Goal: Task Accomplishment & Management: Complete application form

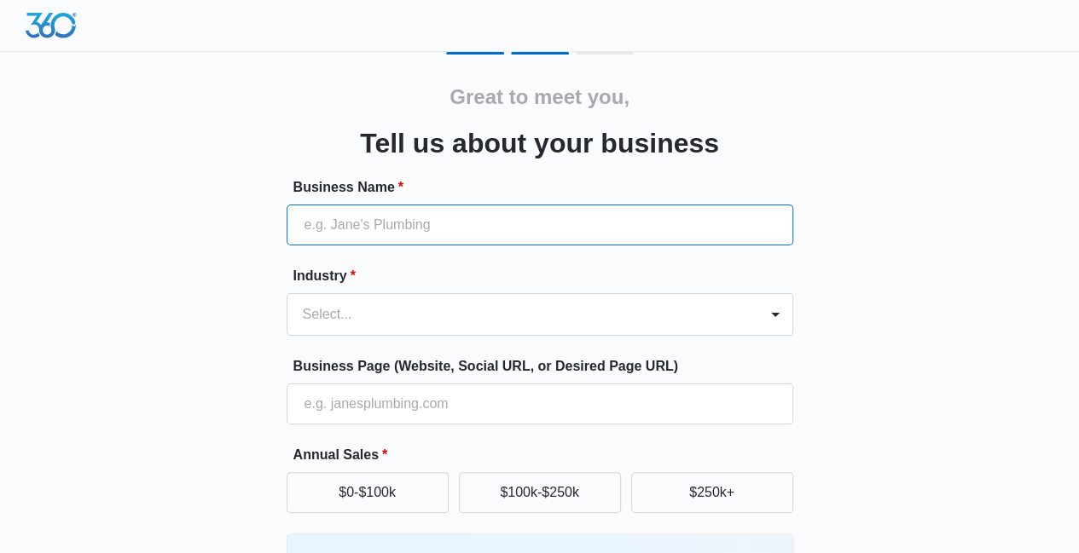
click at [336, 232] on input "Business Name *" at bounding box center [539, 225] width 506 height 41
type input "ArmaDee"
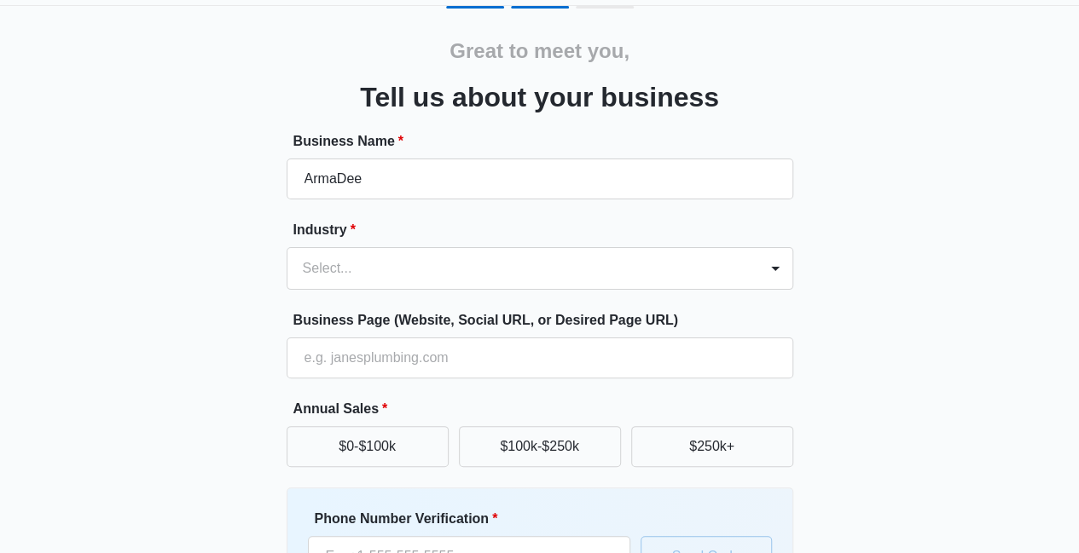
click at [772, 290] on div "Select..." at bounding box center [539, 268] width 506 height 43
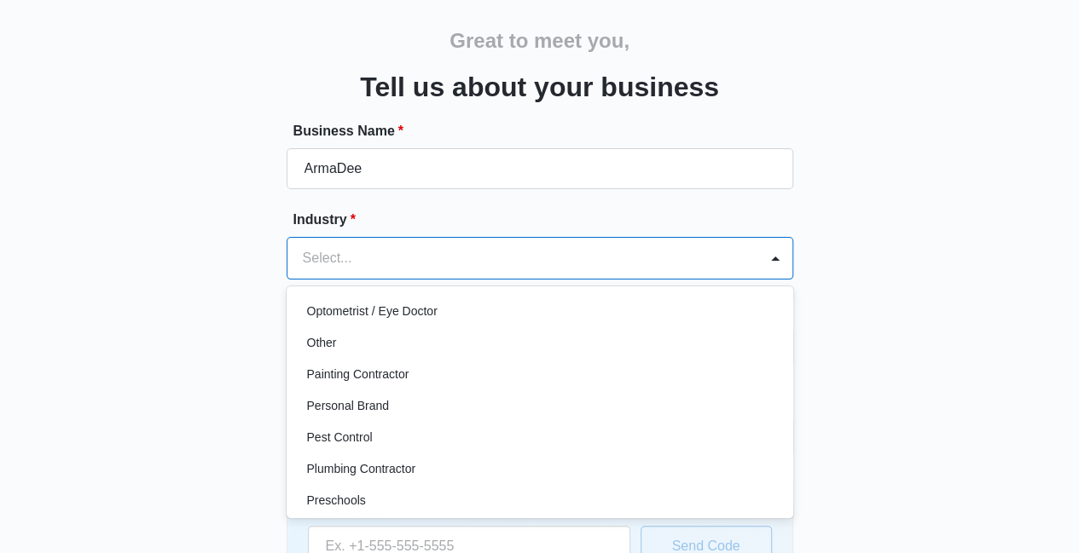
scroll to position [965, 0]
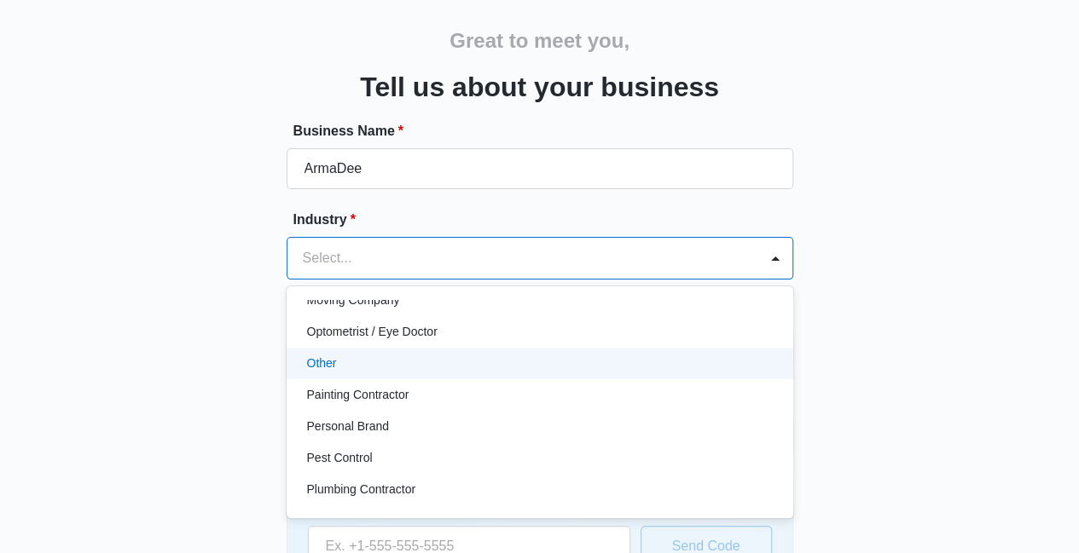
click at [333, 357] on p "Other" at bounding box center [322, 364] width 30 height 18
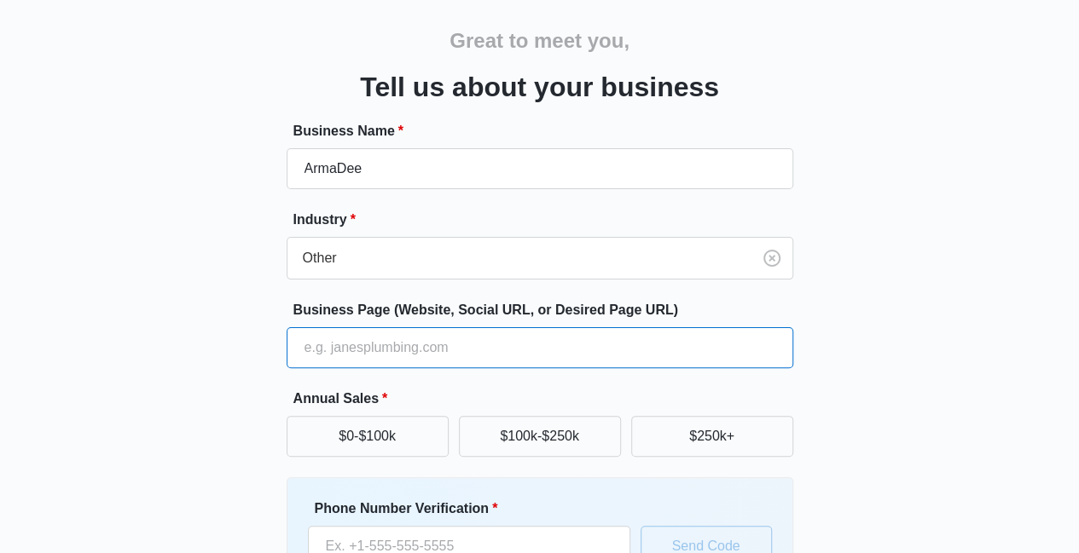
click at [310, 338] on input "Business Page (Website, Social URL, or Desired Page URL)" at bounding box center [539, 347] width 506 height 41
type input "A"
type input "a"
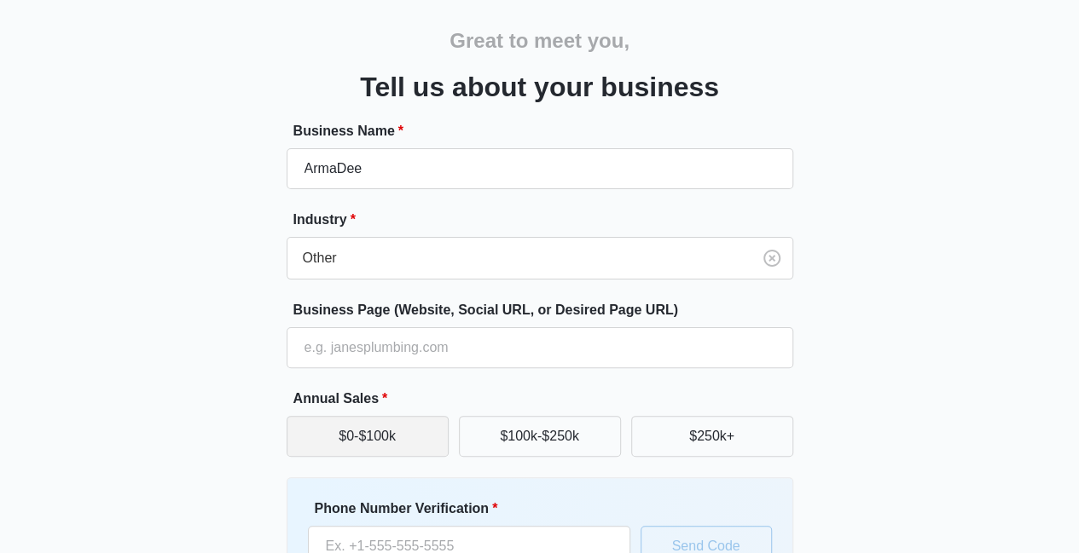
click at [365, 447] on button "$0-$100k" at bounding box center [367, 436] width 162 height 41
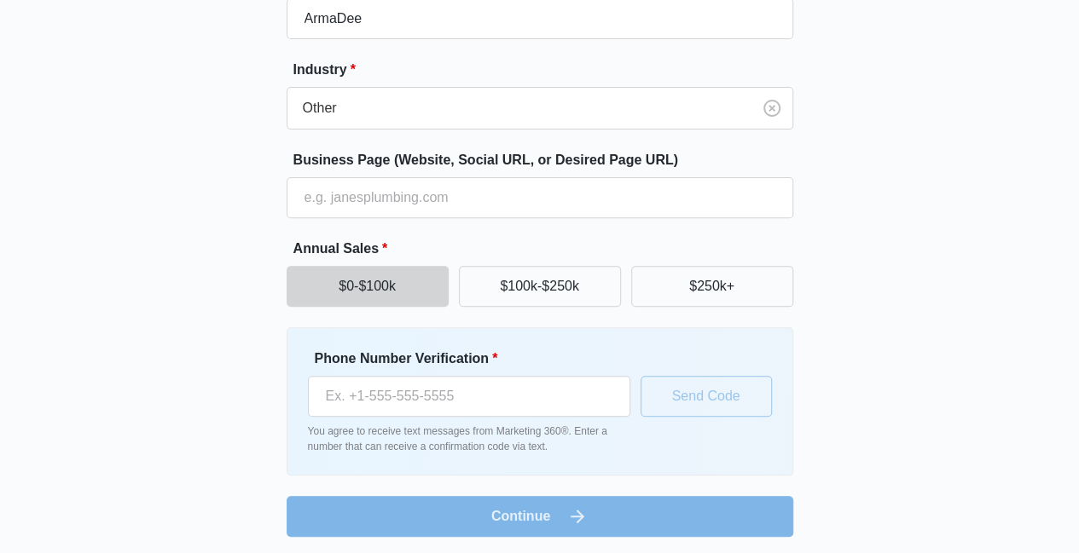
scroll to position [209, 0]
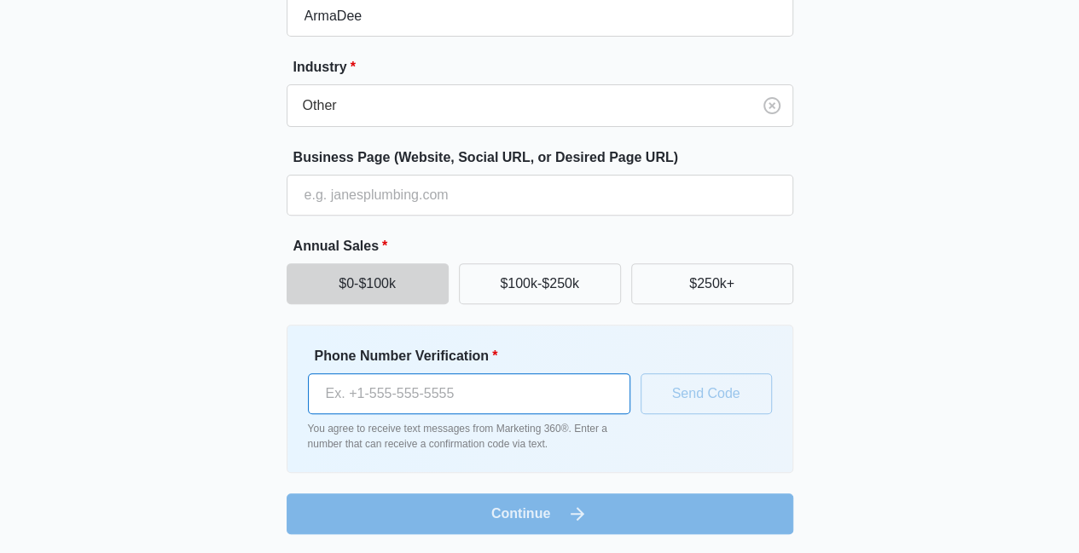
click at [382, 385] on input "Phone Number Verification *" at bounding box center [469, 393] width 322 height 41
type input "(660) 238-1078"
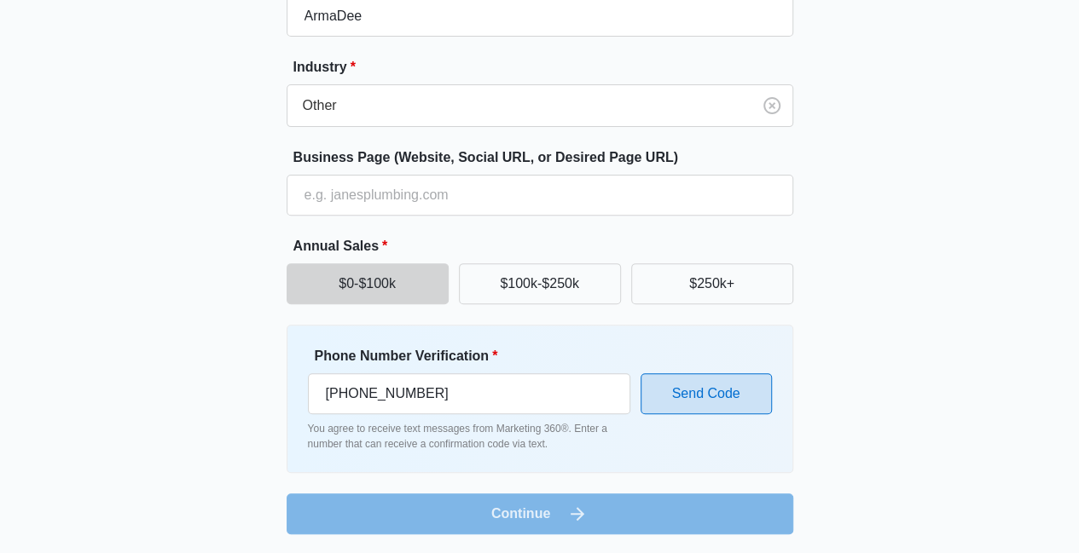
click at [696, 385] on button "Send Code" at bounding box center [705, 393] width 131 height 41
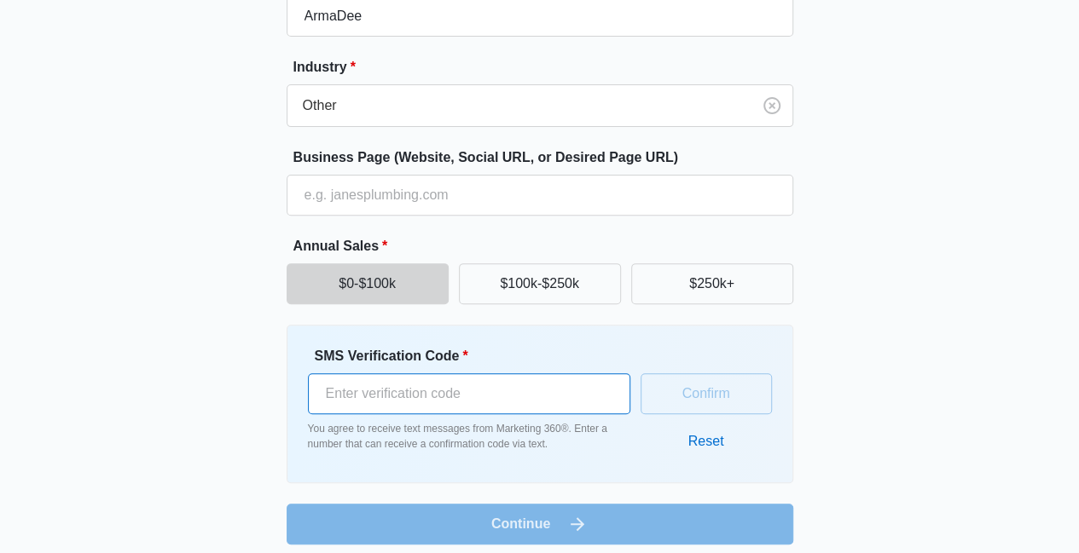
click at [378, 393] on input "SMS Verification Code *" at bounding box center [469, 393] width 322 height 41
type input "860143"
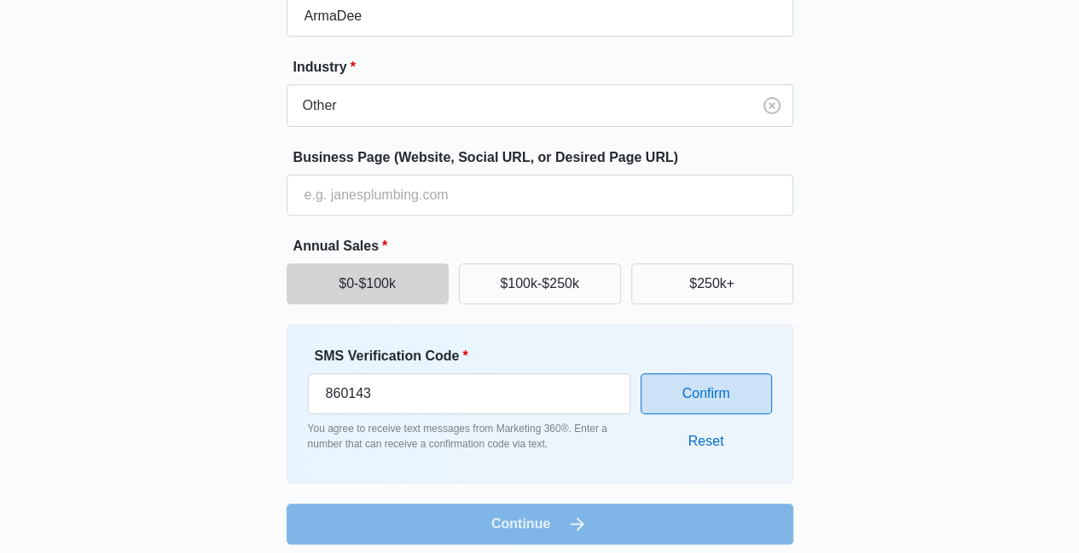
click at [704, 388] on button "Confirm" at bounding box center [705, 393] width 131 height 41
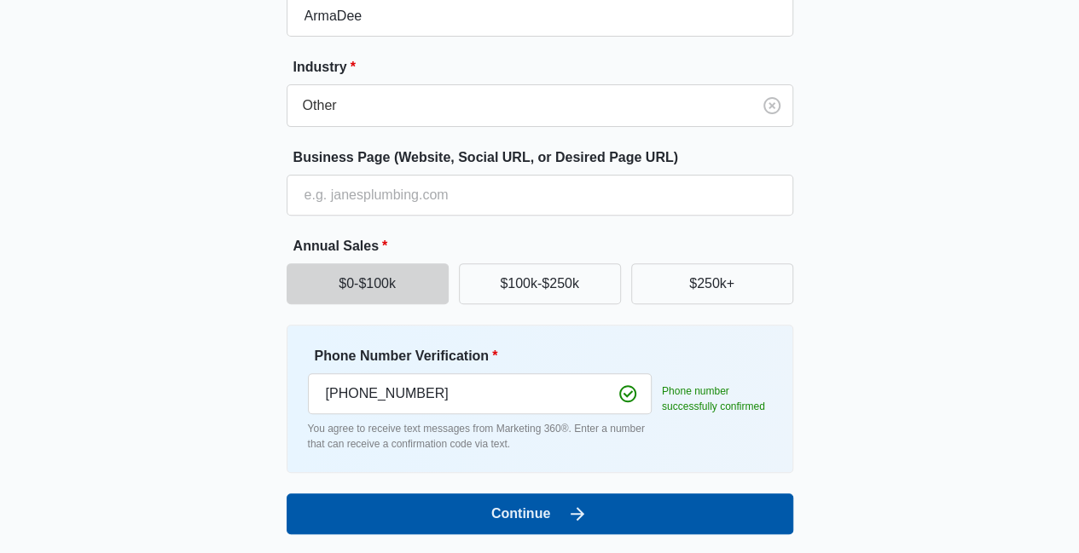
click at [529, 515] on button "Continue" at bounding box center [539, 514] width 506 height 41
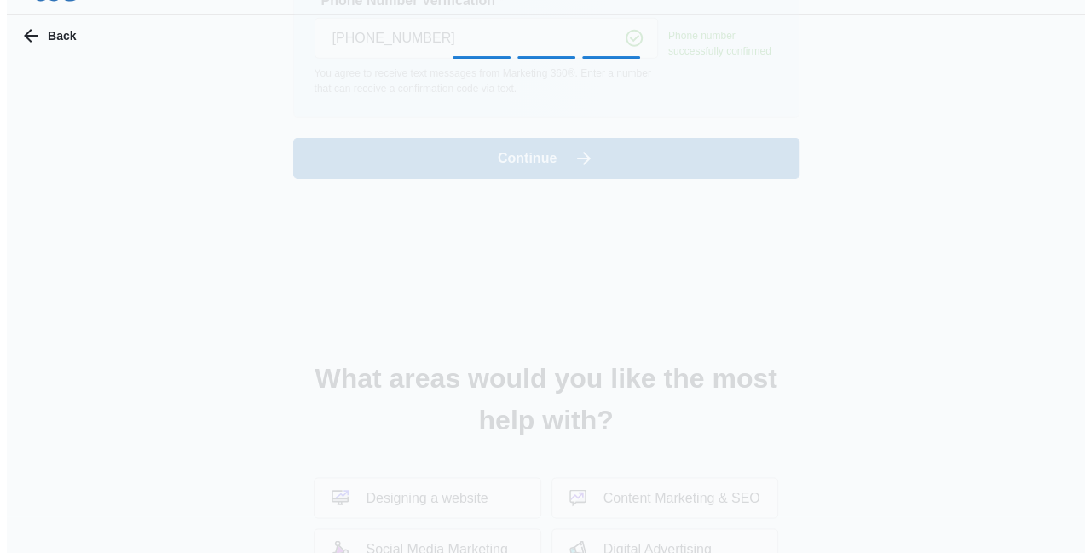
scroll to position [0, 0]
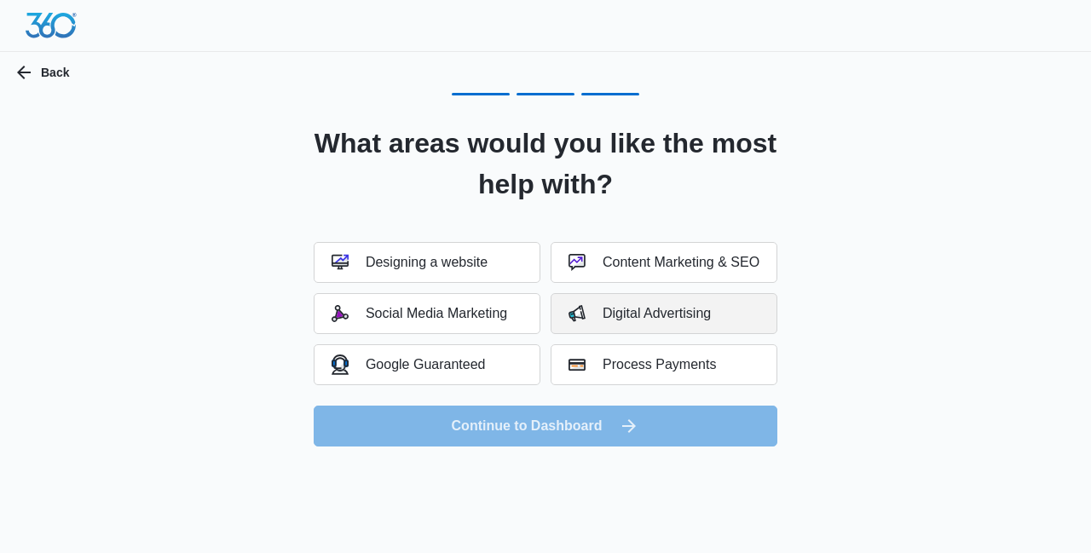
click at [625, 313] on div "Digital Advertising" at bounding box center [640, 313] width 142 height 17
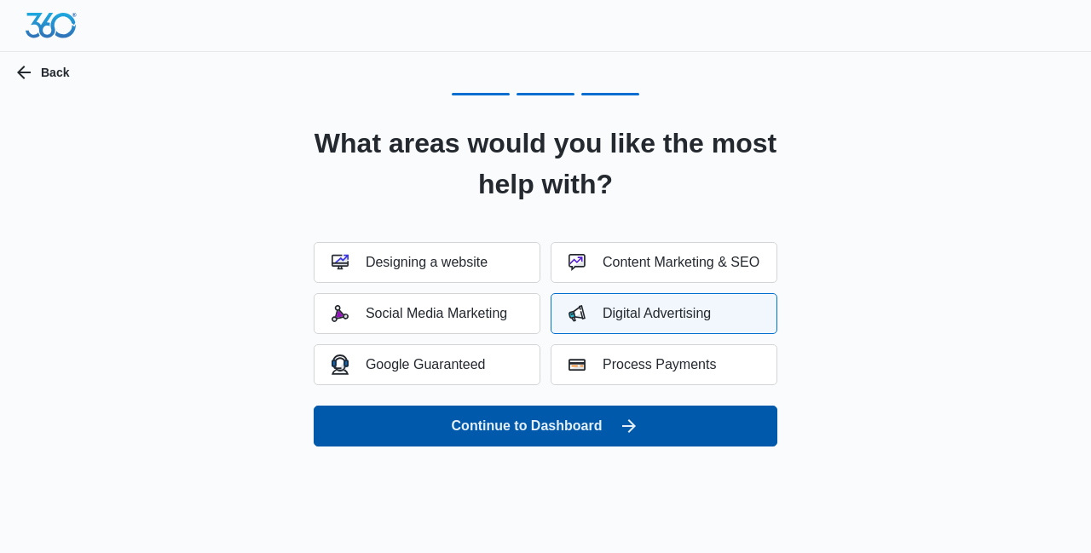
click at [580, 427] on button "Continue to Dashboard" at bounding box center [546, 426] width 464 height 41
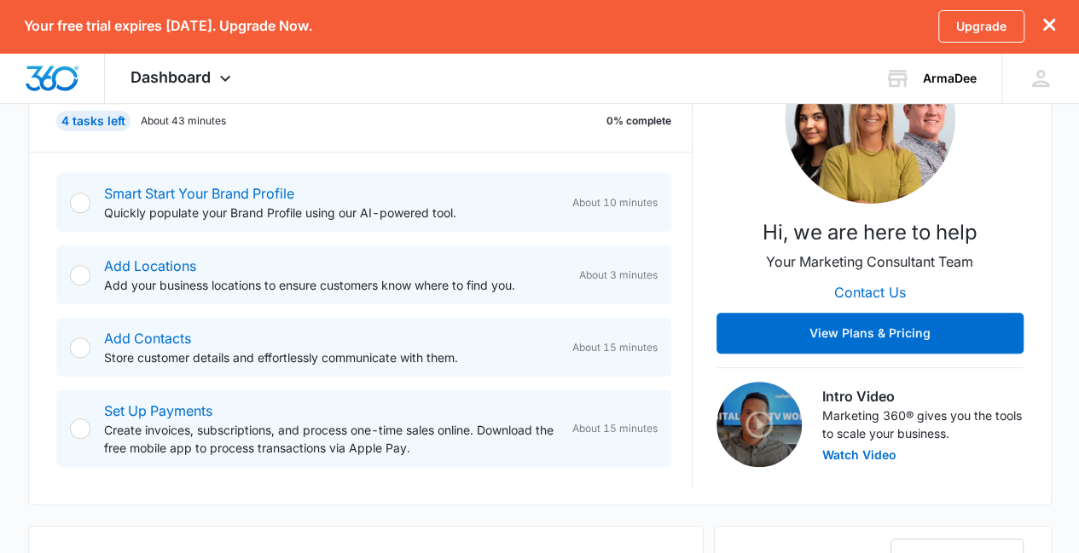
scroll to position [266, 0]
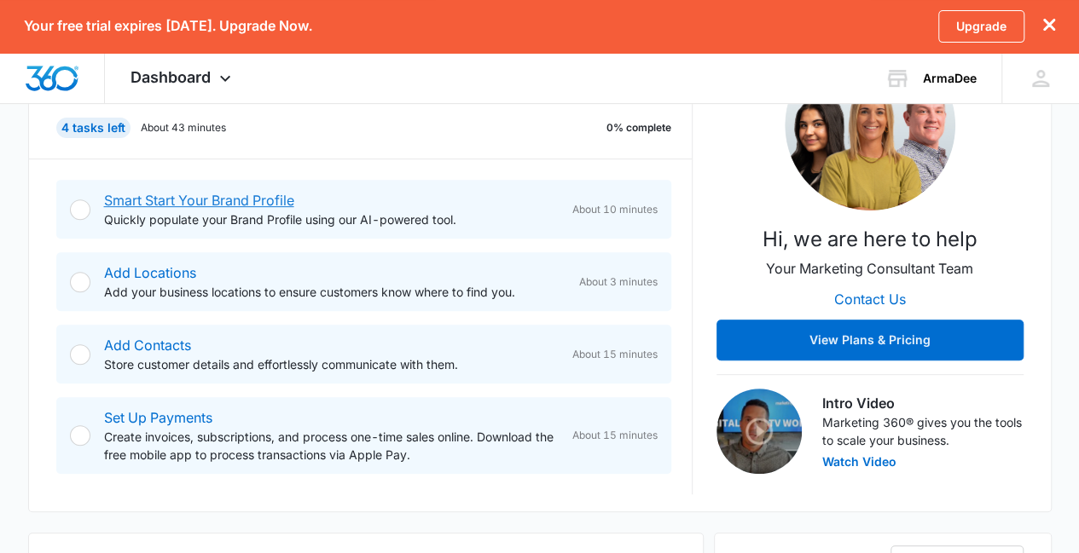
click at [209, 199] on link "Smart Start Your Brand Profile" at bounding box center [199, 200] width 190 height 17
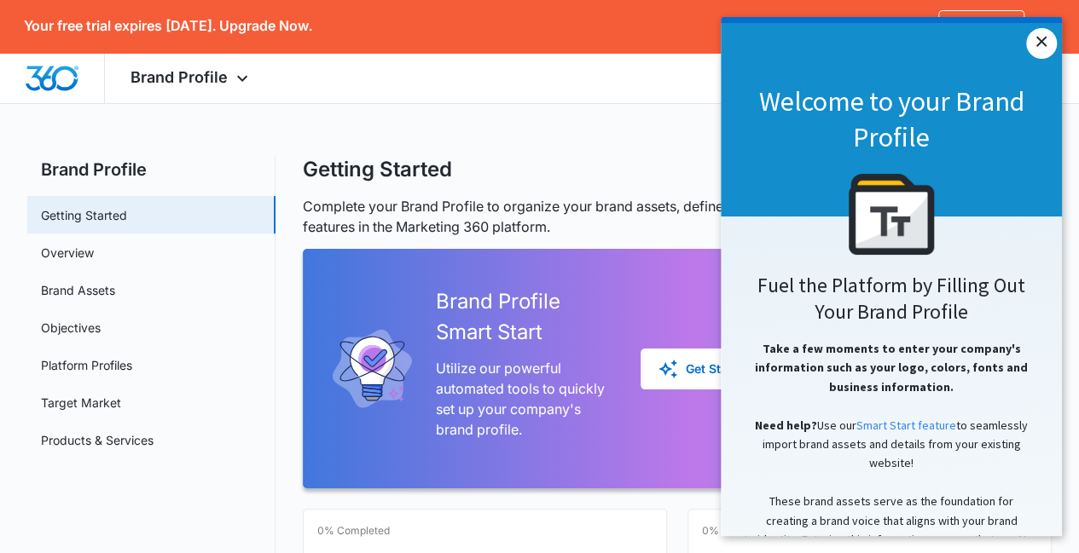
click at [1039, 36] on link "×" at bounding box center [1041, 43] width 31 height 31
